Goal: Use online tool/utility: Use online tool/utility

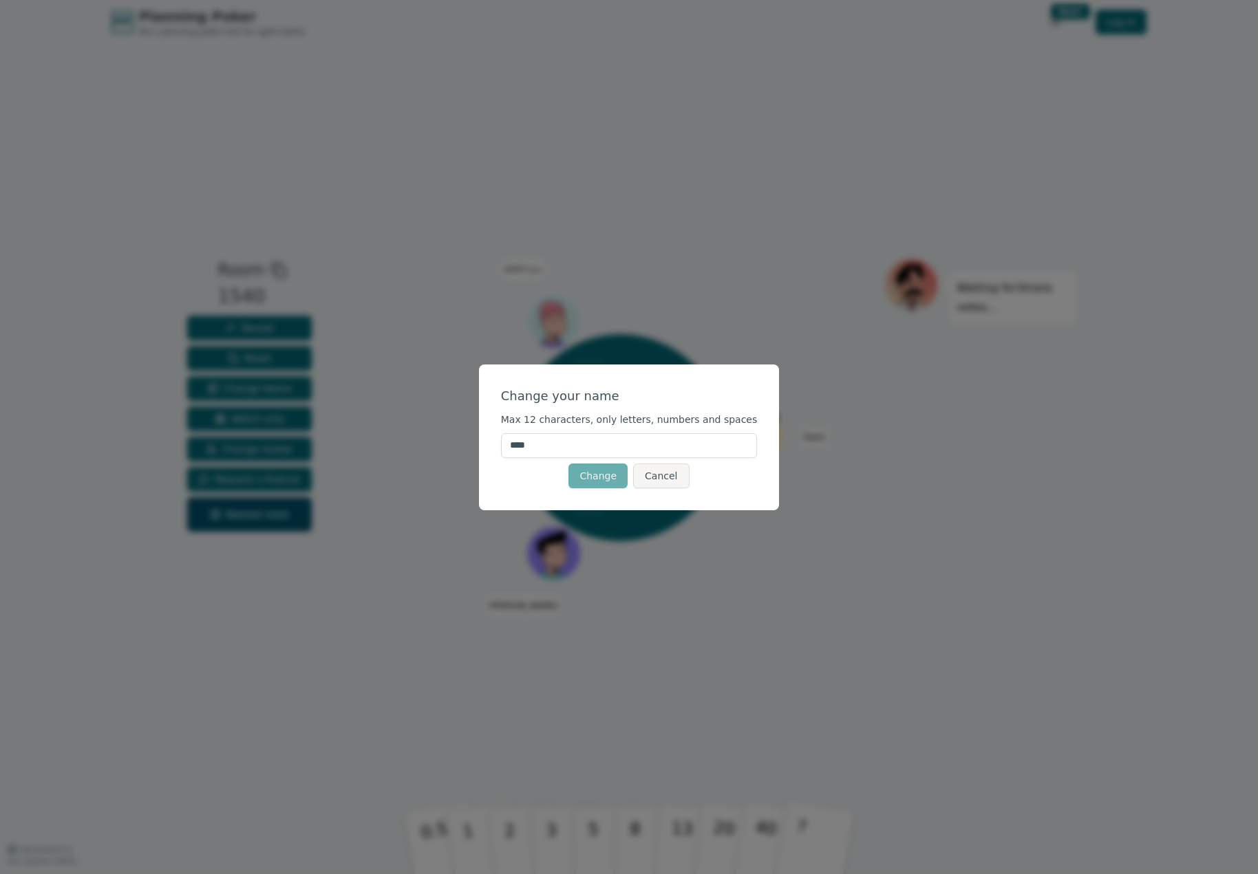
click at [608, 479] on button "Change" at bounding box center [597, 476] width 59 height 25
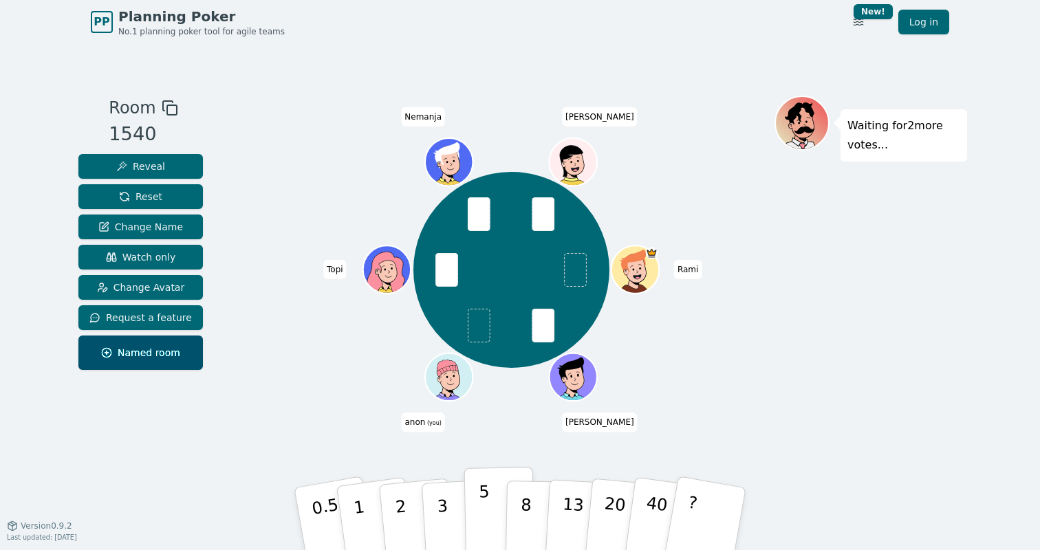
click at [488, 513] on button "5" at bounding box center [499, 519] width 71 height 105
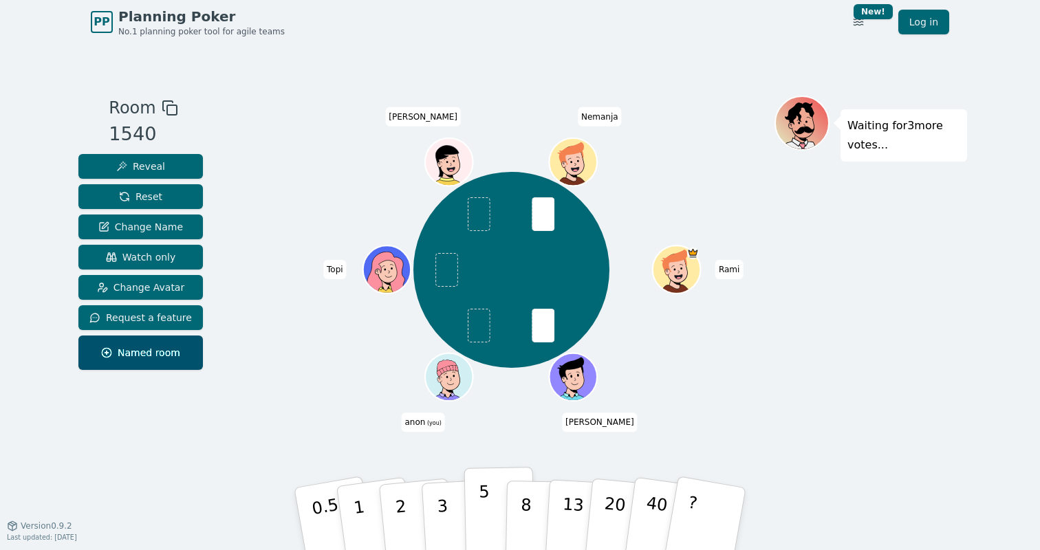
click at [497, 481] on button "5" at bounding box center [499, 519] width 71 height 105
click at [514, 493] on button "8" at bounding box center [541, 519] width 71 height 105
click at [532, 523] on button "8" at bounding box center [541, 519] width 71 height 105
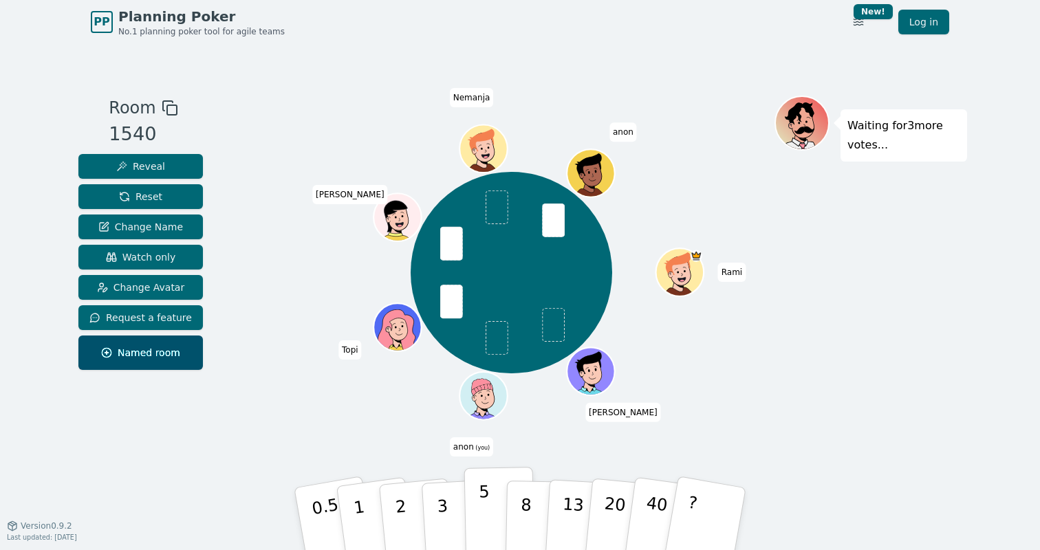
click at [485, 521] on p "5" at bounding box center [485, 519] width 12 height 74
click at [477, 497] on button "5" at bounding box center [499, 519] width 71 height 105
click at [451, 510] on button "3" at bounding box center [458, 519] width 75 height 107
click at [516, 495] on button "8" at bounding box center [541, 519] width 71 height 105
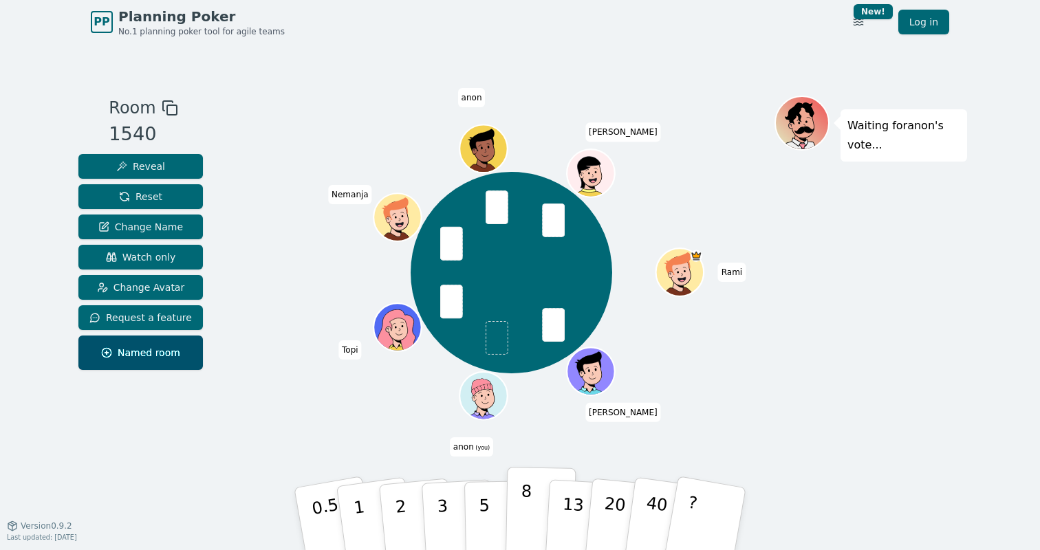
click at [534, 505] on button "8" at bounding box center [541, 519] width 71 height 105
click at [535, 524] on button "8" at bounding box center [541, 519] width 71 height 105
click at [473, 510] on button "5" at bounding box center [499, 519] width 71 height 105
click at [531, 504] on button "8" at bounding box center [541, 519] width 71 height 105
click at [479, 524] on p "5" at bounding box center [485, 519] width 12 height 74
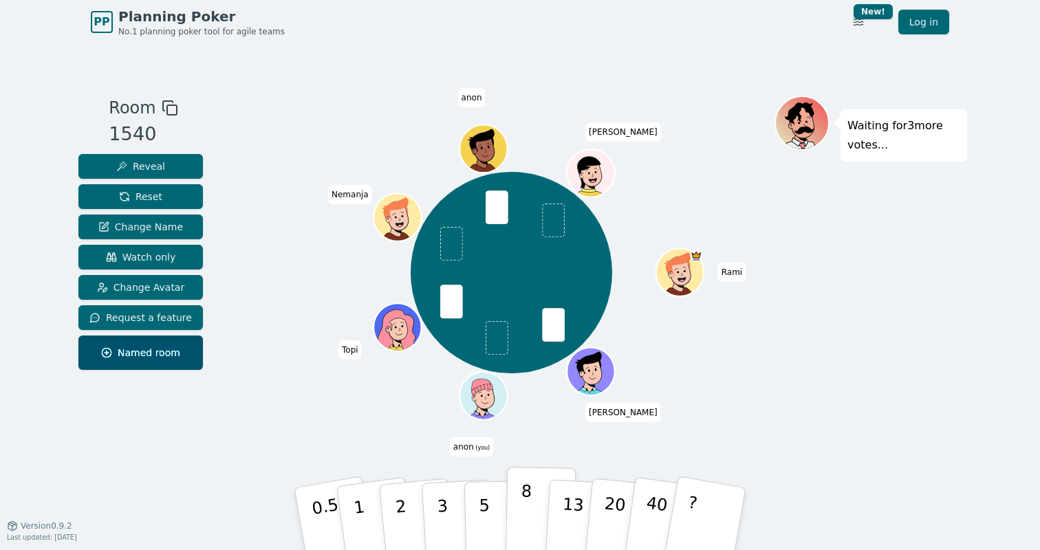
click at [524, 487] on p "8" at bounding box center [526, 519] width 12 height 74
